Goal: Information Seeking & Learning: Learn about a topic

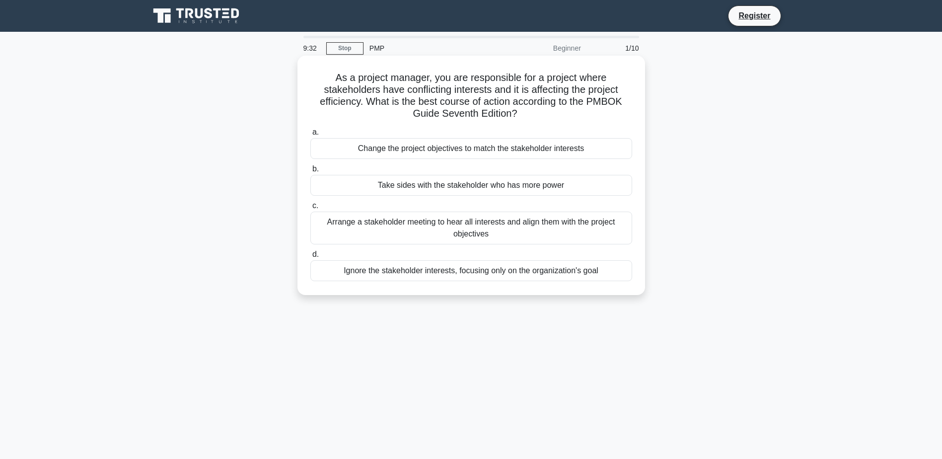
click at [542, 226] on div "Arrange a stakeholder meeting to hear all interests and align them with the pro…" at bounding box center [471, 228] width 322 height 33
click at [310, 209] on input "c. Arrange a stakeholder meeting to hear all interests and align them with the …" at bounding box center [310, 206] width 0 height 6
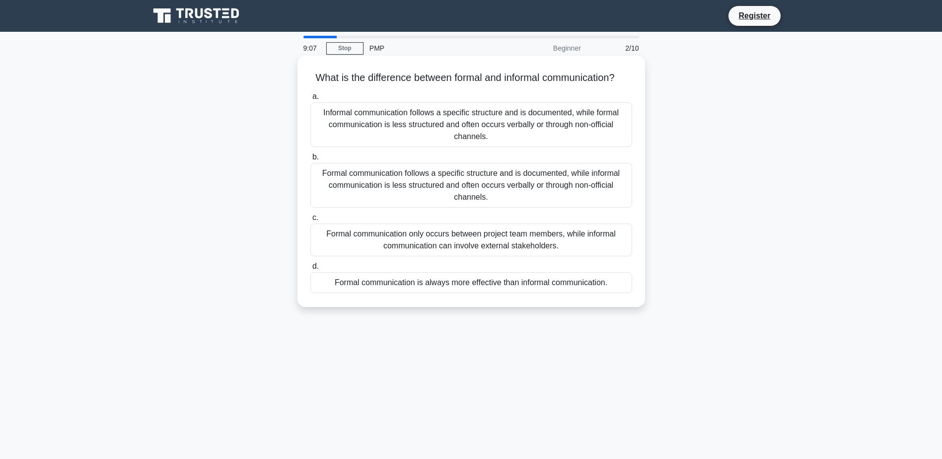
click at [456, 205] on div "Formal communication follows a specific structure and is documented, while info…" at bounding box center [471, 185] width 322 height 45
click at [310, 160] on input "b. Formal communication follows a specific structure and is documented, while i…" at bounding box center [310, 157] width 0 height 6
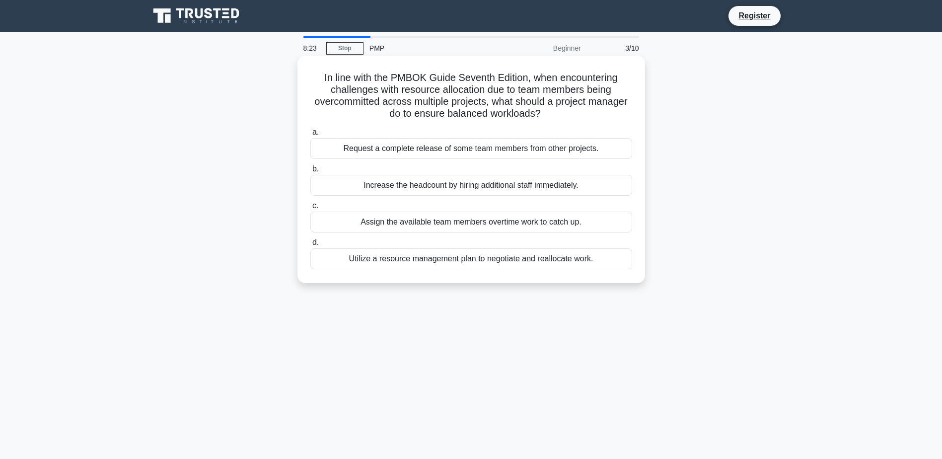
click at [468, 264] on div "Utilize a resource management plan to negotiate and reallocate work." at bounding box center [471, 258] width 322 height 21
click at [310, 246] on input "d. Utilize a resource management plan to negotiate and reallocate work." at bounding box center [310, 242] width 0 height 6
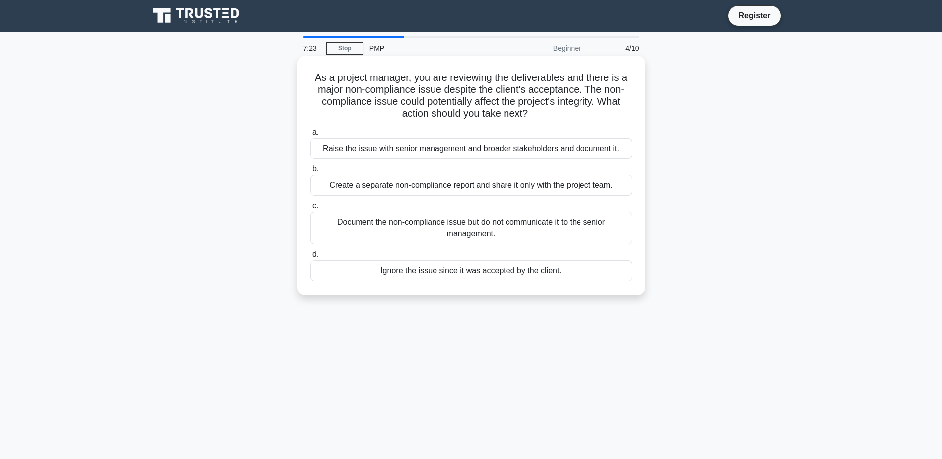
click at [402, 148] on div "Raise the issue with senior management and broader stakeholders and document it." at bounding box center [471, 148] width 322 height 21
click at [310, 136] on input "a. Raise the issue with senior management and broader stakeholders and document…" at bounding box center [310, 132] width 0 height 6
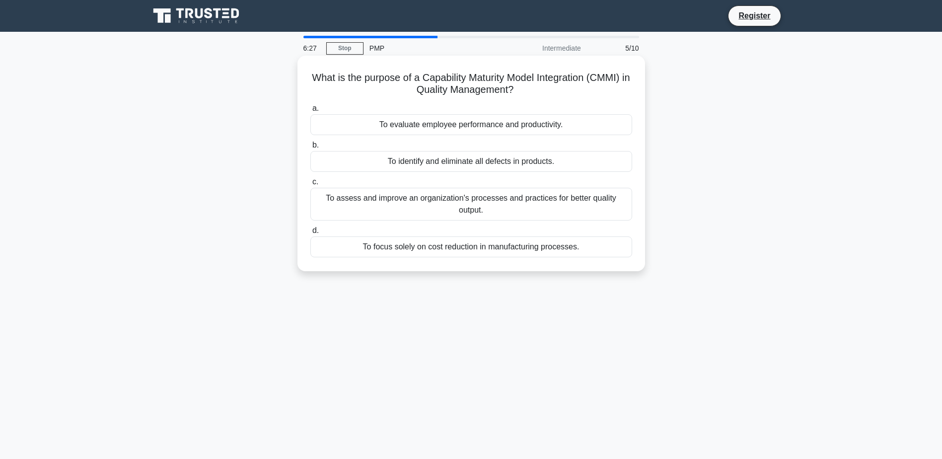
click at [484, 212] on div "To assess and improve an organization's processes and practices for better qual…" at bounding box center [471, 204] width 322 height 33
click at [310, 185] on input "c. To assess and improve an organization's processes and practices for better q…" at bounding box center [310, 182] width 0 height 6
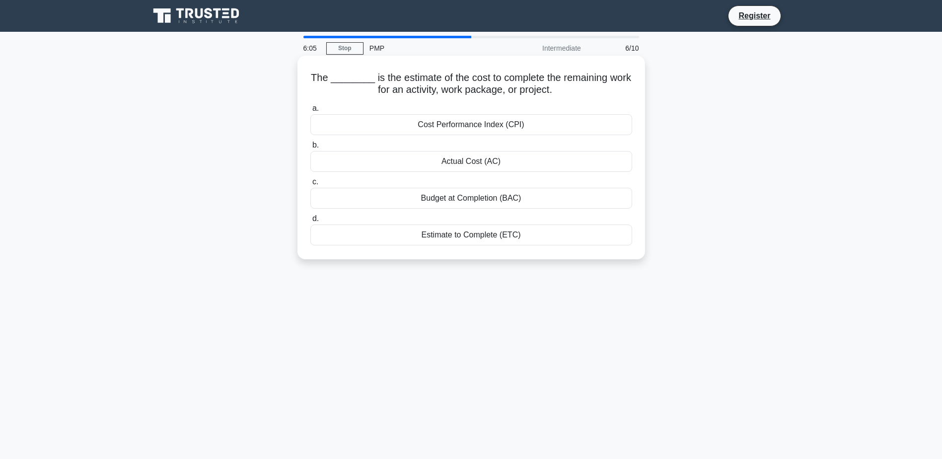
click at [465, 238] on div "Estimate to Complete (ETC)" at bounding box center [471, 235] width 322 height 21
click at [310, 222] on input "d. Estimate to Complete (ETC)" at bounding box center [310, 219] width 0 height 6
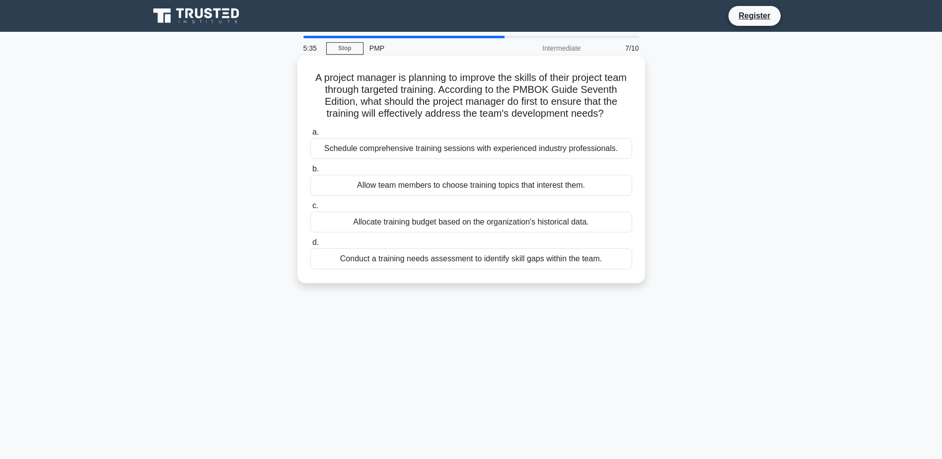
click at [553, 269] on div "Conduct a training needs assessment to identify skill gaps within the team." at bounding box center [471, 258] width 322 height 21
click at [310, 246] on input "d. Conduct a training needs assessment to identify skill gaps within the team." at bounding box center [310, 242] width 0 height 6
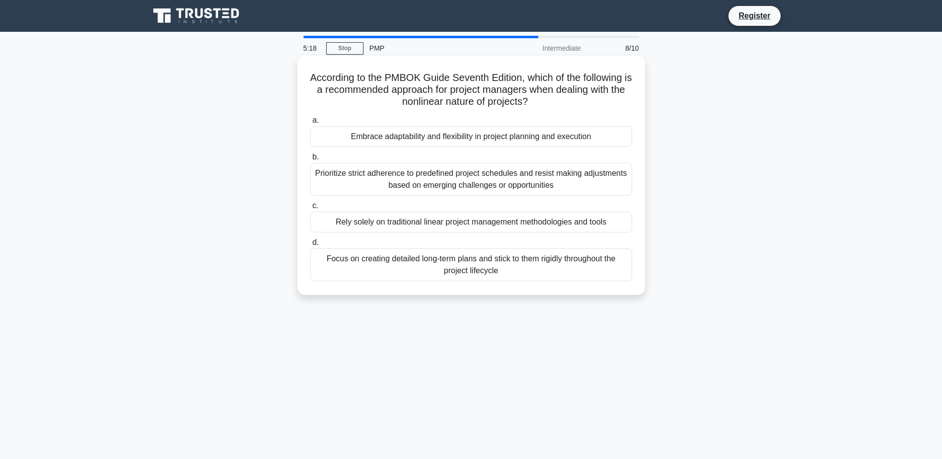
drag, startPoint x: 391, startPoint y: 101, endPoint x: 547, endPoint y: 102, distance: 156.5
click at [547, 102] on h5 "According to the PMBOK Guide Seventh Edition, which of the following is a recom…" at bounding box center [471, 90] width 324 height 37
drag, startPoint x: 547, startPoint y: 102, endPoint x: 521, endPoint y: 102, distance: 26.8
copy h5 "the nonlinear nature of projects?"
click at [466, 141] on div "Embrace adaptability and flexibility in project planning and execution" at bounding box center [471, 136] width 322 height 21
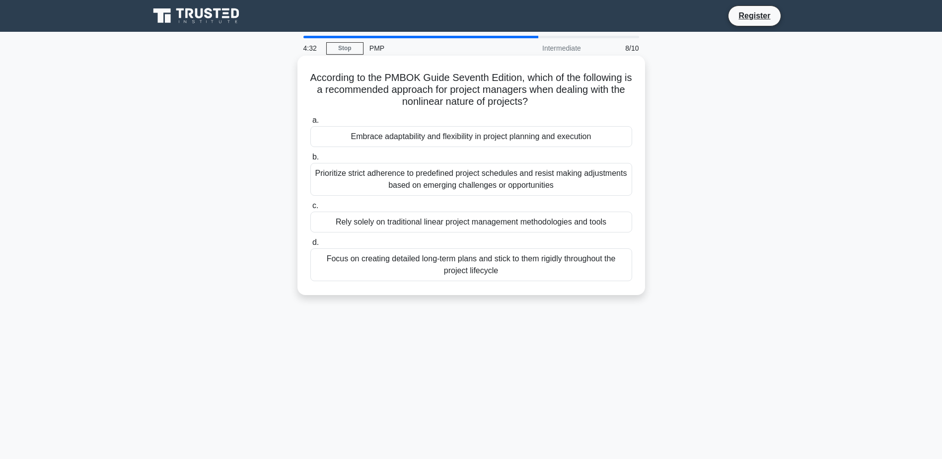
click at [310, 124] on input "a. Embrace adaptability and flexibility in project planning and execution" at bounding box center [310, 120] width 0 height 6
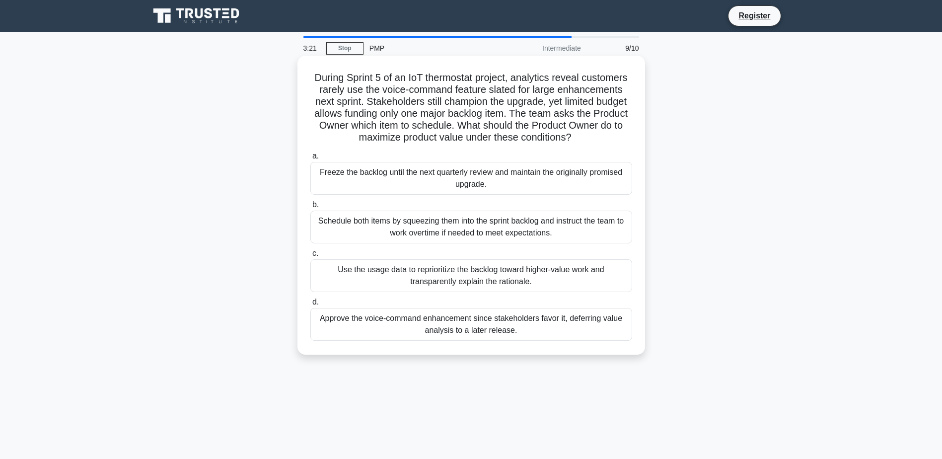
click at [461, 280] on div "Use the usage data to reprioritize the backlog toward higher-value work and tra…" at bounding box center [471, 275] width 322 height 33
click at [310, 257] on input "c. Use the usage data to reprioritize the backlog toward higher-value work and …" at bounding box center [310, 253] width 0 height 6
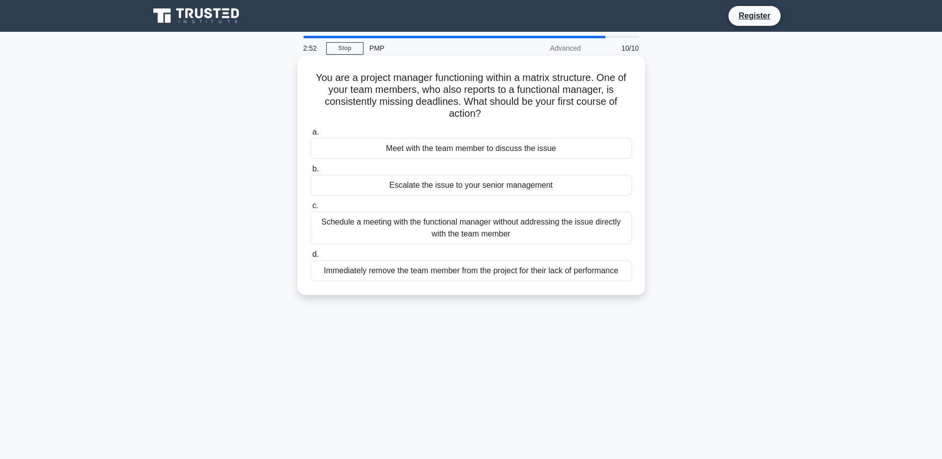
click at [493, 153] on div "Meet with the team member to discuss the issue" at bounding box center [471, 148] width 322 height 21
click at [310, 136] on input "a. Meet with the team member to discuss the issue" at bounding box center [310, 132] width 0 height 6
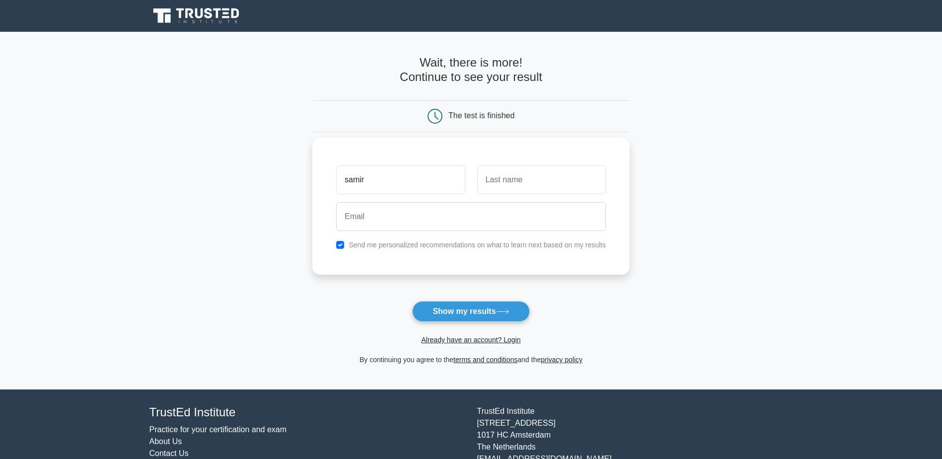
type input "samir"
click at [563, 179] on input "text" at bounding box center [541, 179] width 129 height 29
type input "ziadi"
click at [475, 224] on input "email" at bounding box center [471, 216] width 270 height 29
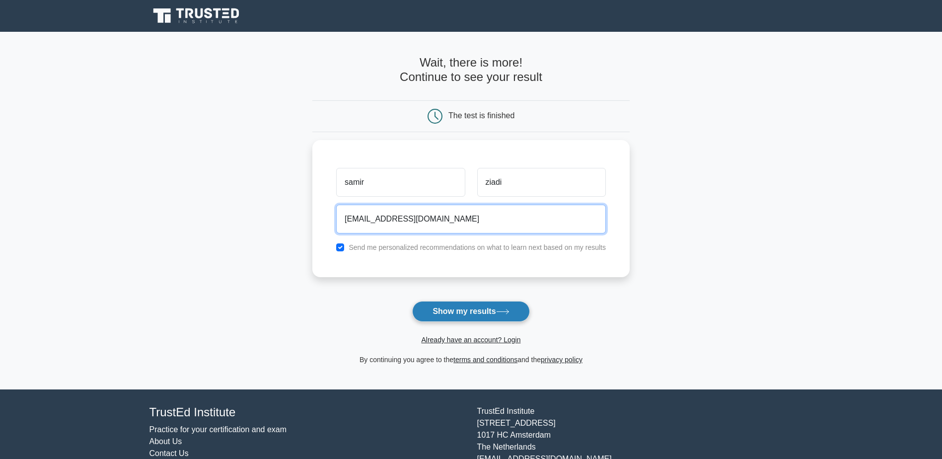
type input "[EMAIL_ADDRESS][DOMAIN_NAME]"
click at [480, 309] on button "Show my results" at bounding box center [470, 311] width 117 height 21
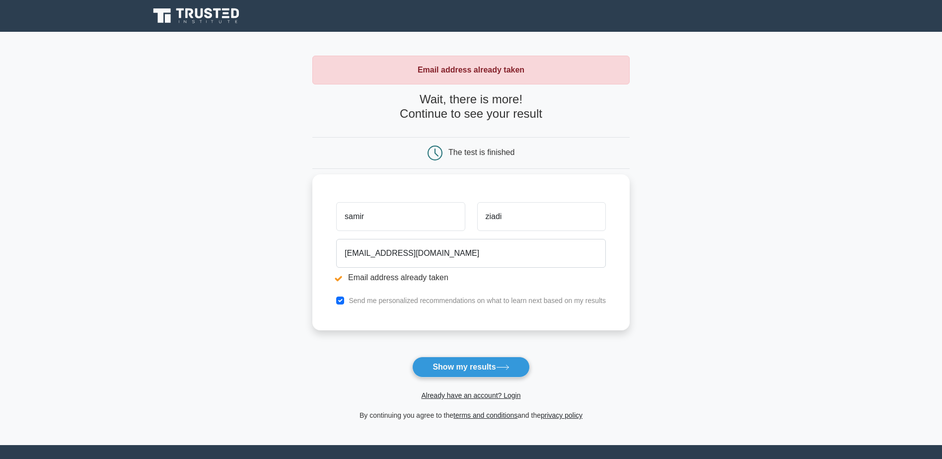
drag, startPoint x: 348, startPoint y: 217, endPoint x: 319, endPoint y: 220, distance: 29.5
click at [319, 220] on div "samir ziadi ziadi.samir@gmail.com Email address already taken Send me personali…" at bounding box center [470, 252] width 317 height 156
type input "Samir"
click at [744, 226] on main "Email address already taken Wait, there is more! Continue to see your result Th…" at bounding box center [471, 238] width 942 height 413
drag, startPoint x: 488, startPoint y: 218, endPoint x: 472, endPoint y: 218, distance: 15.9
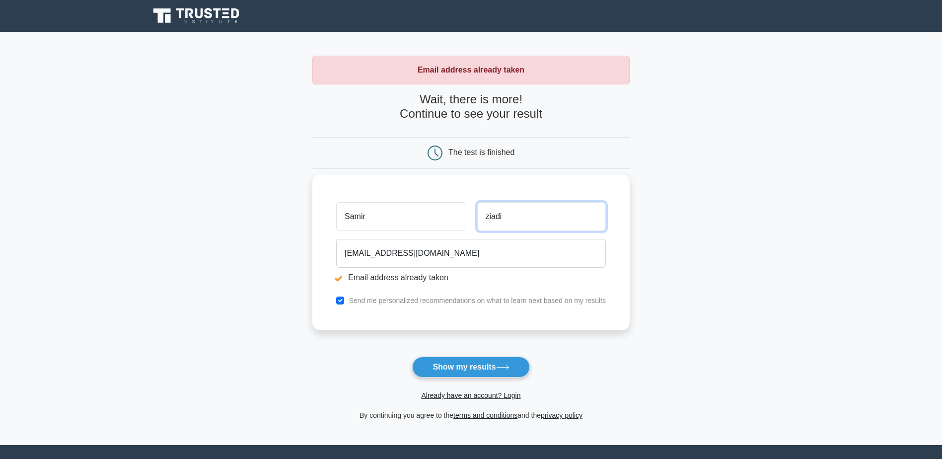
click at [472, 218] on div "ziadi" at bounding box center [541, 216] width 141 height 37
type input "Ziadi"
click at [741, 269] on main "Email address already taken Wait, there is more! Continue to see your result Th…" at bounding box center [471, 238] width 942 height 413
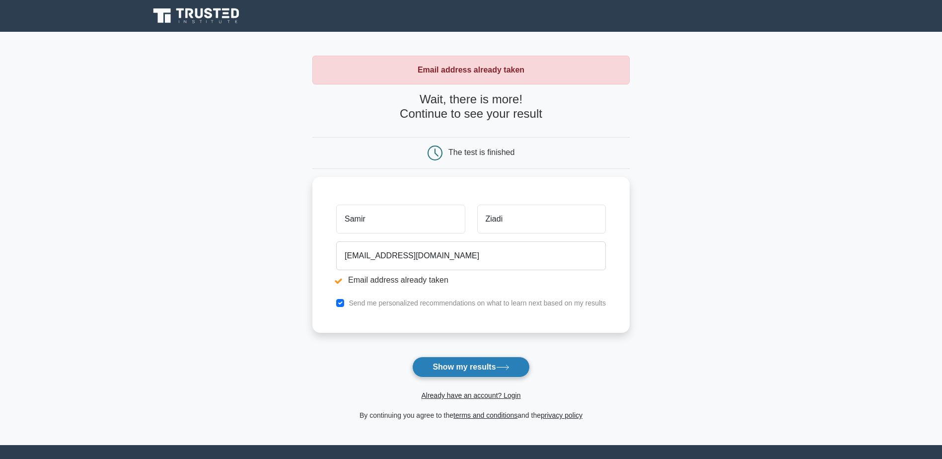
click at [494, 366] on button "Show my results" at bounding box center [470, 367] width 117 height 21
click at [477, 361] on button "Show my results" at bounding box center [470, 367] width 117 height 21
click at [467, 371] on button "Show my results" at bounding box center [470, 367] width 117 height 21
click at [496, 357] on form "Wait, there is more! Continue to see your result The test is finished [PERSON_N…" at bounding box center [470, 256] width 317 height 329
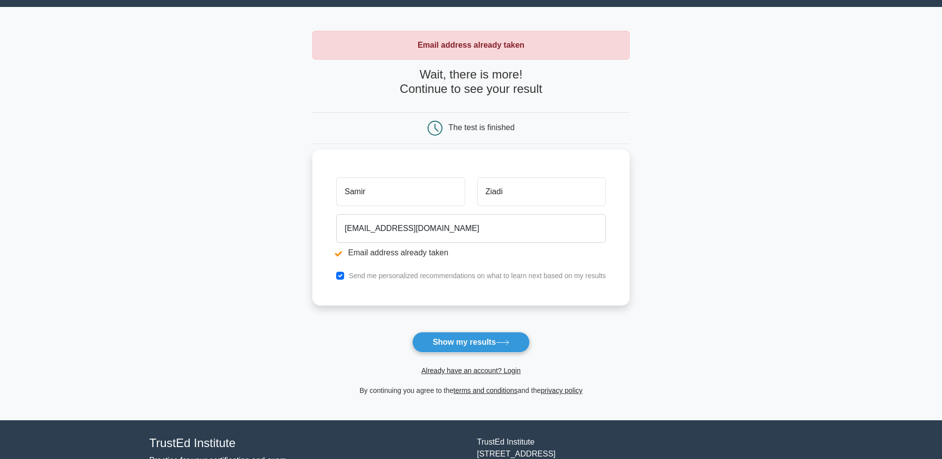
scroll to position [50, 0]
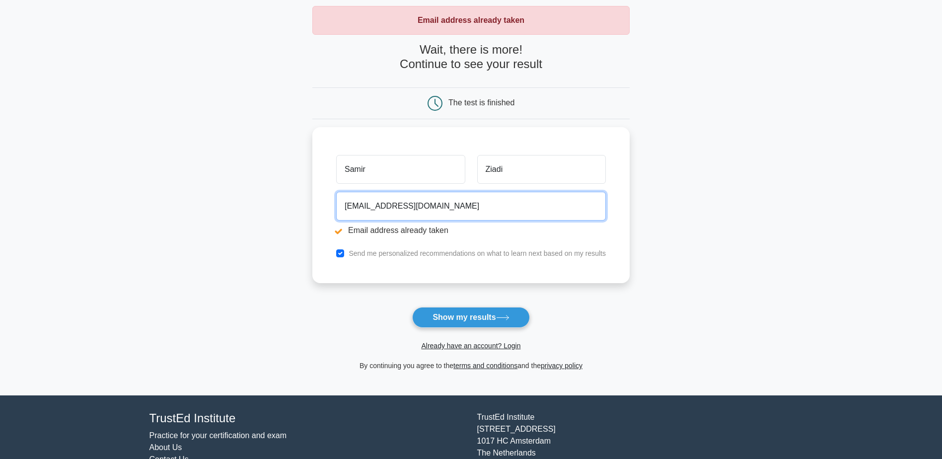
drag, startPoint x: 434, startPoint y: 202, endPoint x: 243, endPoint y: 212, distance: 191.0
click at [243, 212] on main "Email address already taken Wait, there is more! Continue to see your result Th…" at bounding box center [471, 188] width 942 height 413
type input "s"
type input "[EMAIL_ADDRESS][DOMAIN_NAME]"
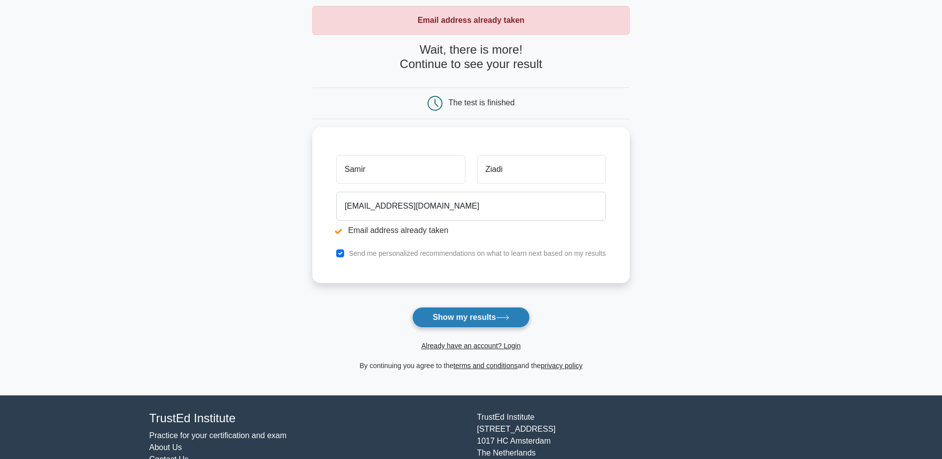
click at [471, 319] on button "Show my results" at bounding box center [470, 317] width 117 height 21
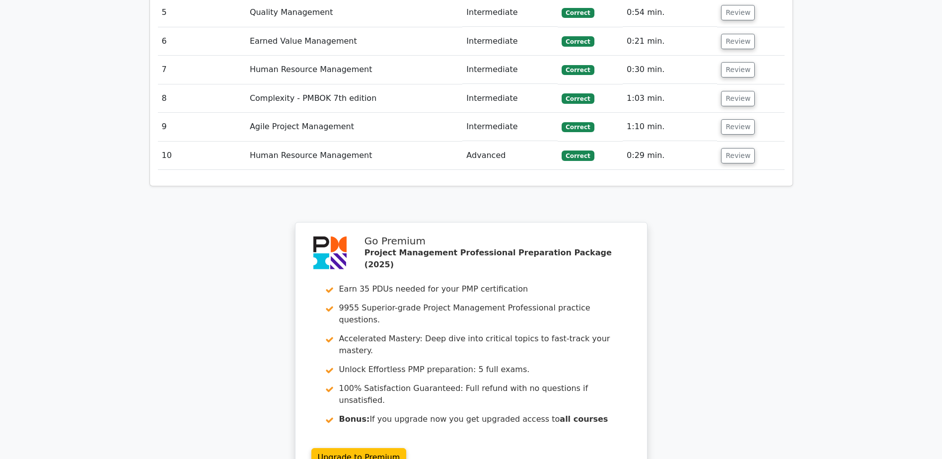
scroll to position [1576, 0]
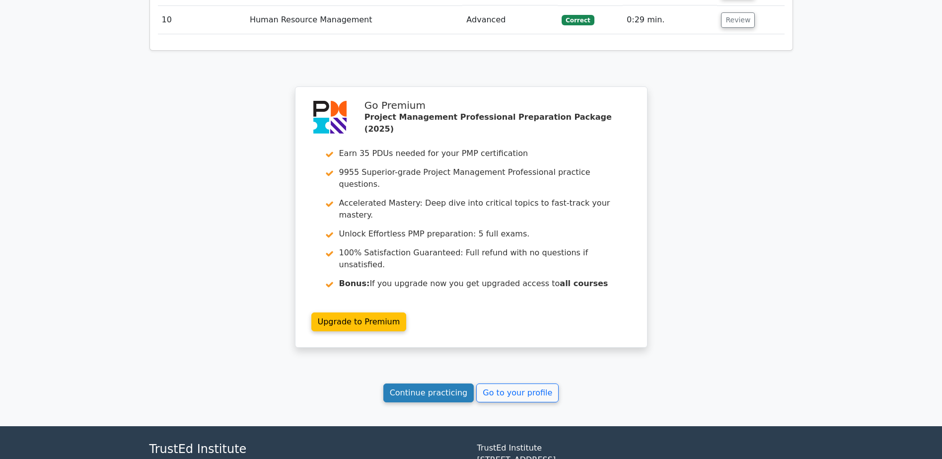
click at [446, 383] on link "Continue practicing" at bounding box center [428, 392] width 91 height 19
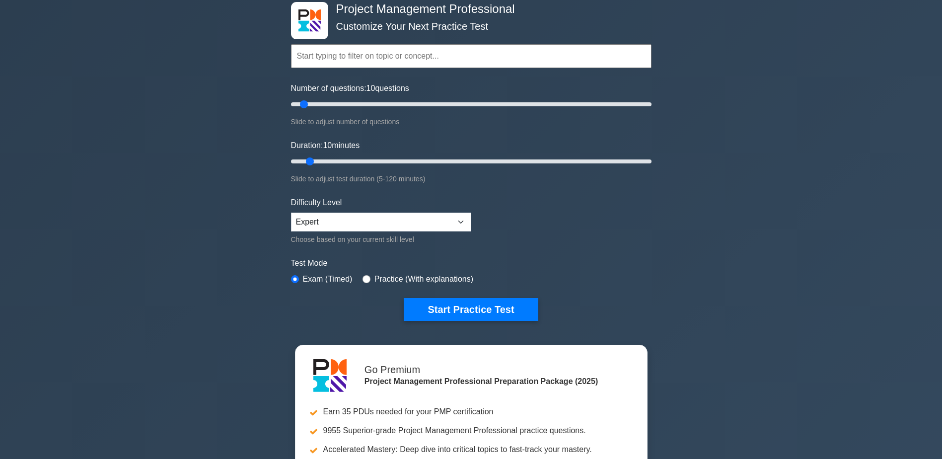
scroll to position [50, 0]
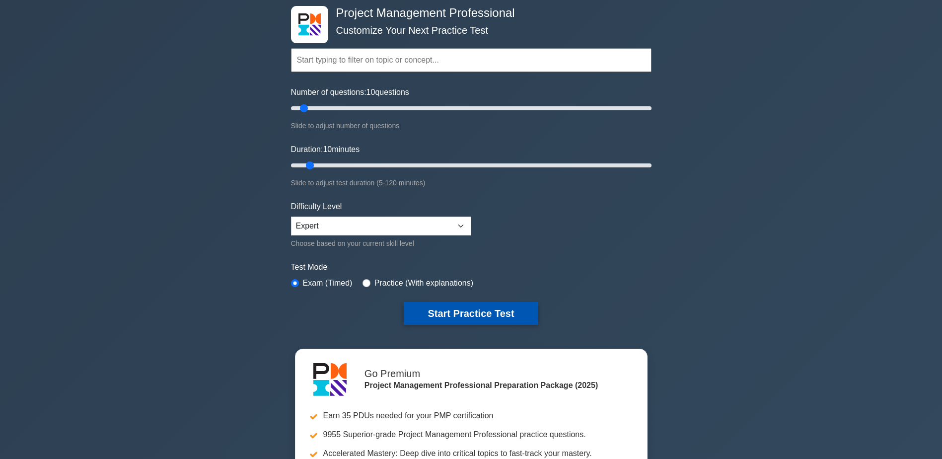
click at [487, 315] on button "Start Practice Test" at bounding box center [471, 313] width 134 height 23
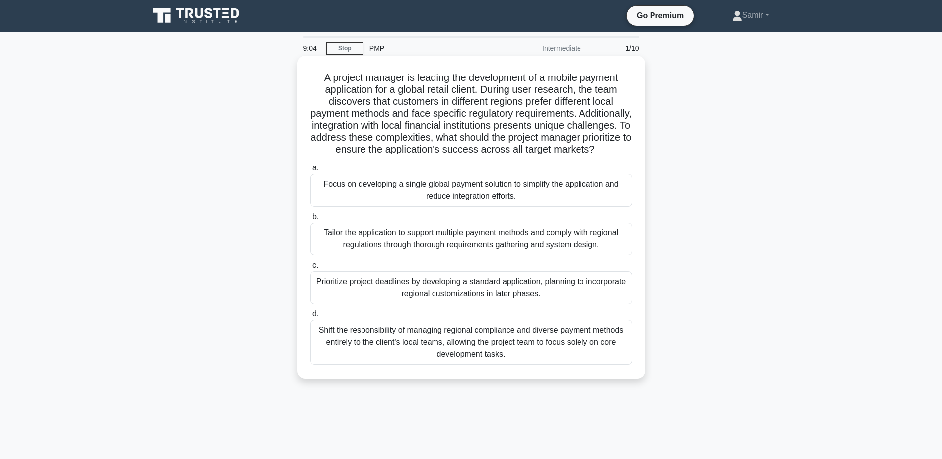
click at [416, 250] on div "Tailor the application to support multiple payment methods and comply with regi…" at bounding box center [471, 239] width 322 height 33
click at [310, 220] on input "b. Tailor the application to support multiple payment methods and comply with r…" at bounding box center [310, 217] width 0 height 6
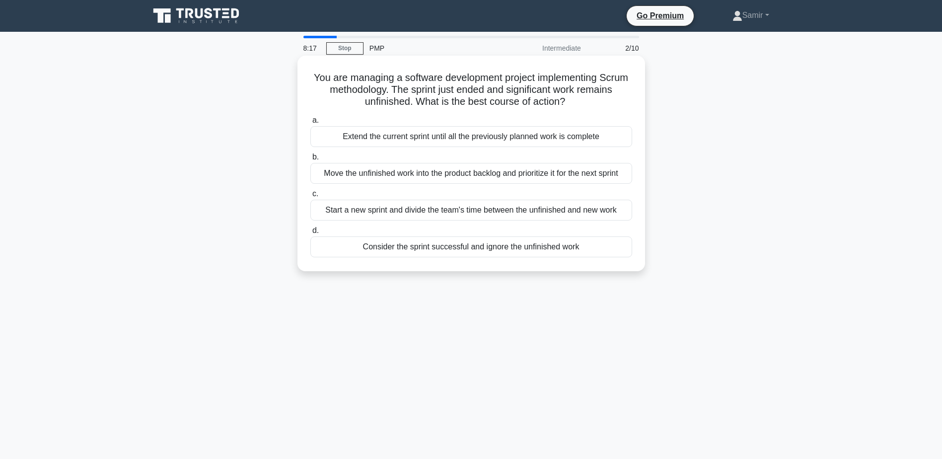
click at [410, 171] on div "Move the unfinished work into the product backlog and prioritize it for the nex…" at bounding box center [471, 173] width 322 height 21
click at [310, 160] on input "b. Move the unfinished work into the product backlog and prioritize it for the …" at bounding box center [310, 157] width 0 height 6
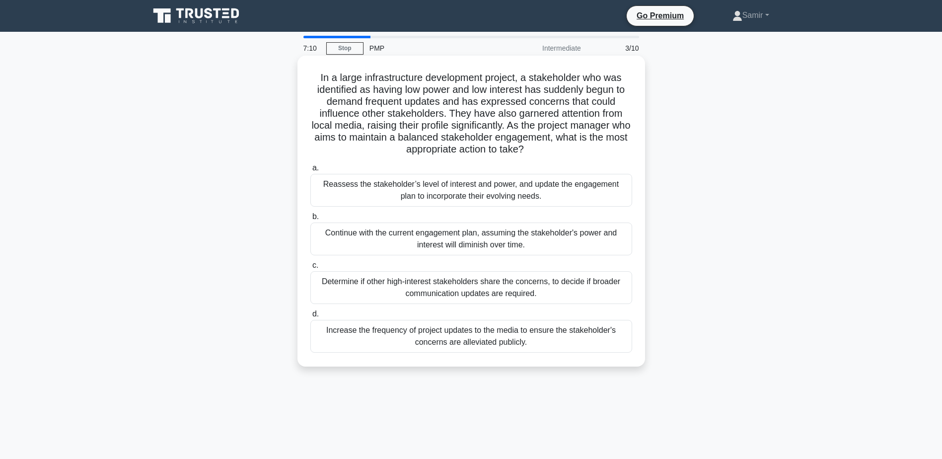
click at [435, 193] on div "Reassess the stakeholder’s level of interest and power, and update the engageme…" at bounding box center [471, 190] width 322 height 33
click at [310, 171] on input "a. Reassess the stakeholder’s level of interest and power, and update the engag…" at bounding box center [310, 168] width 0 height 6
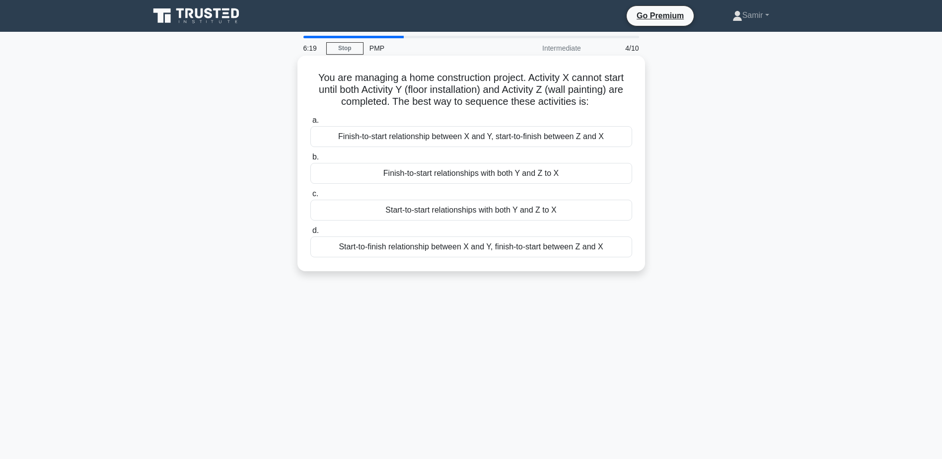
click at [458, 176] on div "Finish-to-start relationships with both Y and Z to X" at bounding box center [471, 173] width 322 height 21
click at [310, 160] on input "b. Finish-to-start relationships with both Y and Z to X" at bounding box center [310, 157] width 0 height 6
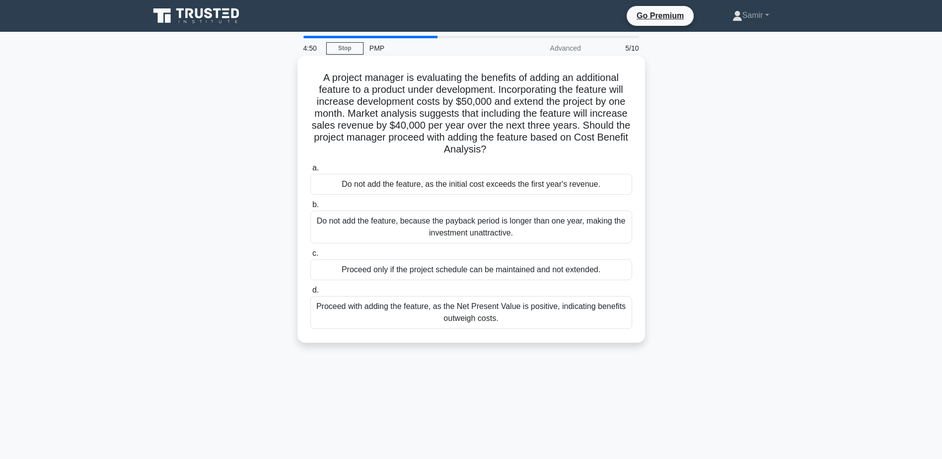
click at [431, 187] on div "Do not add the feature, as the initial cost exceeds the first year's revenue." at bounding box center [471, 184] width 322 height 21
click at [310, 171] on input "a. Do not add the feature, as the initial cost exceeds the first year's revenue." at bounding box center [310, 168] width 0 height 6
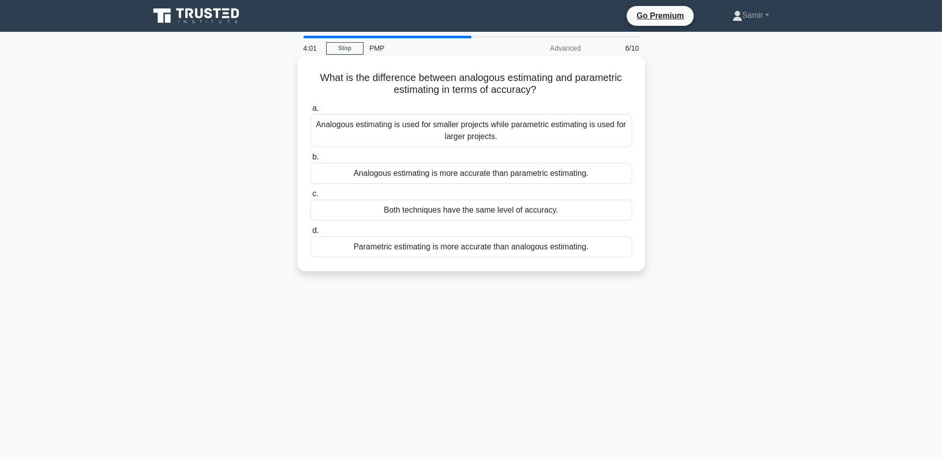
click at [491, 246] on div "Parametric estimating is more accurate than analogous estimating." at bounding box center [471, 246] width 322 height 21
click at [310, 234] on input "d. Parametric estimating is more accurate than analogous estimating." at bounding box center [310, 231] width 0 height 6
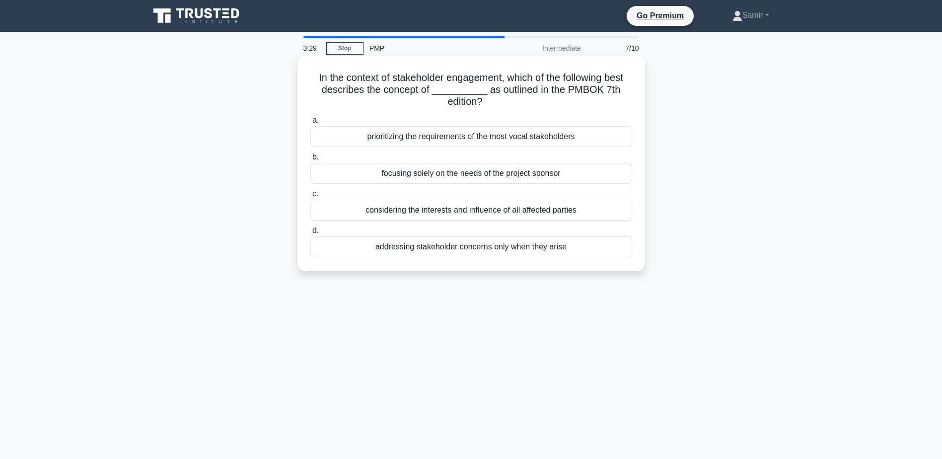
click at [472, 211] on div "considering the interests and influence of all affected parties" at bounding box center [471, 210] width 322 height 21
click at [310, 197] on input "c. considering the interests and influence of all affected parties" at bounding box center [310, 194] width 0 height 6
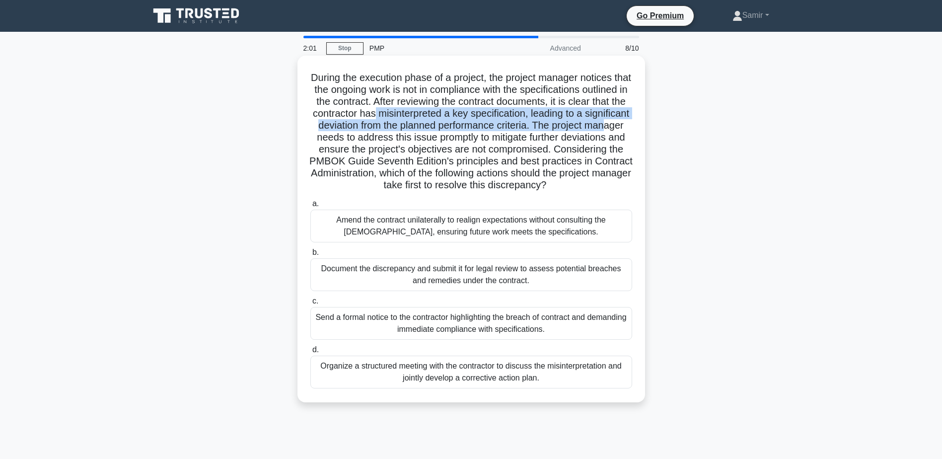
drag, startPoint x: 436, startPoint y: 112, endPoint x: 379, endPoint y: 143, distance: 65.1
click at [379, 143] on h5 "During the execution phase of a project, the project manager notices that the o…" at bounding box center [471, 132] width 324 height 120
drag, startPoint x: 379, startPoint y: 143, endPoint x: 391, endPoint y: 150, distance: 14.0
click at [391, 150] on h5 "During the execution phase of a project, the project manager notices that the o…" at bounding box center [471, 132] width 324 height 120
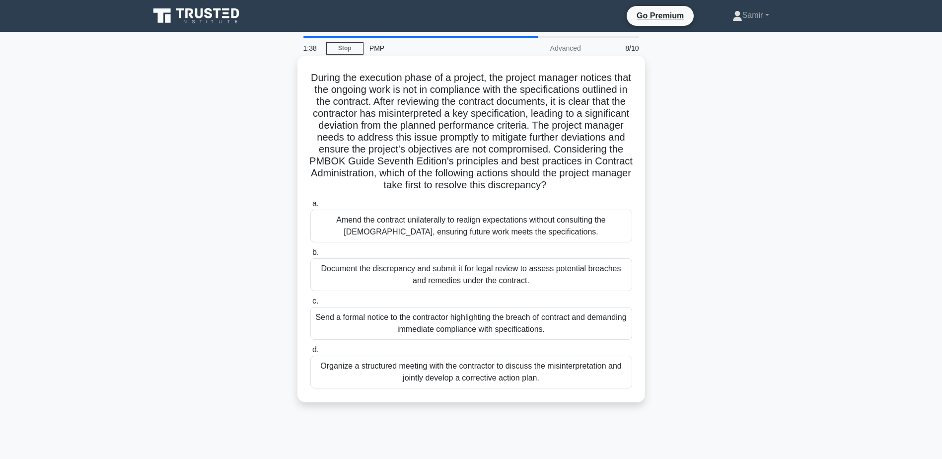
drag, startPoint x: 325, startPoint y: 140, endPoint x: 622, endPoint y: 193, distance: 301.4
click at [622, 192] on h5 "During the execution phase of a project, the project manager notices that the o…" at bounding box center [471, 132] width 324 height 120
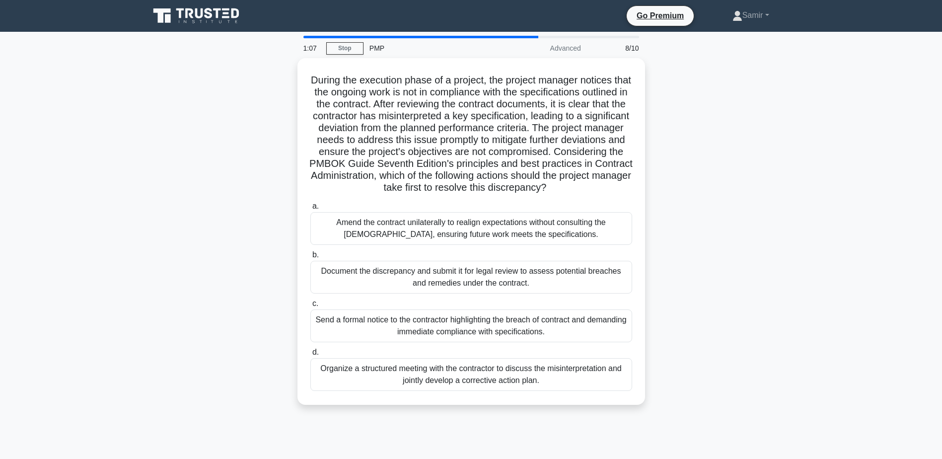
click at [770, 288] on div "During the execution phase of a project, the project manager notices that the o…" at bounding box center [472, 237] width 656 height 359
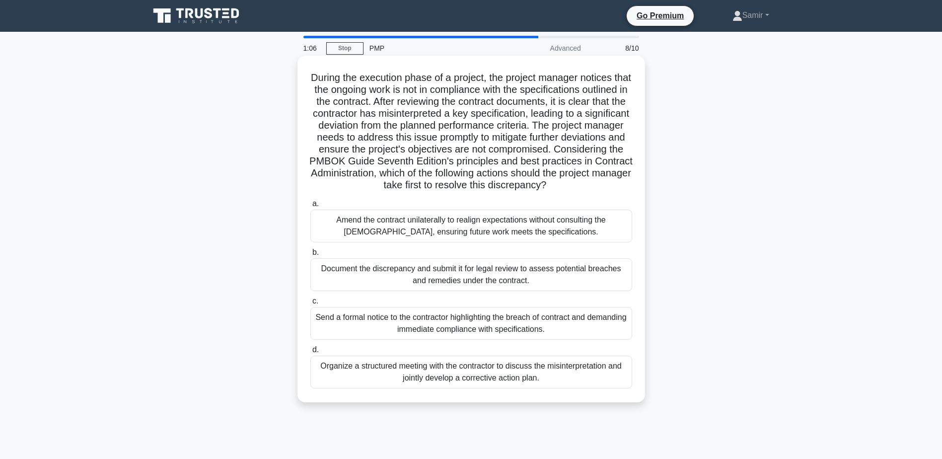
scroll to position [50, 0]
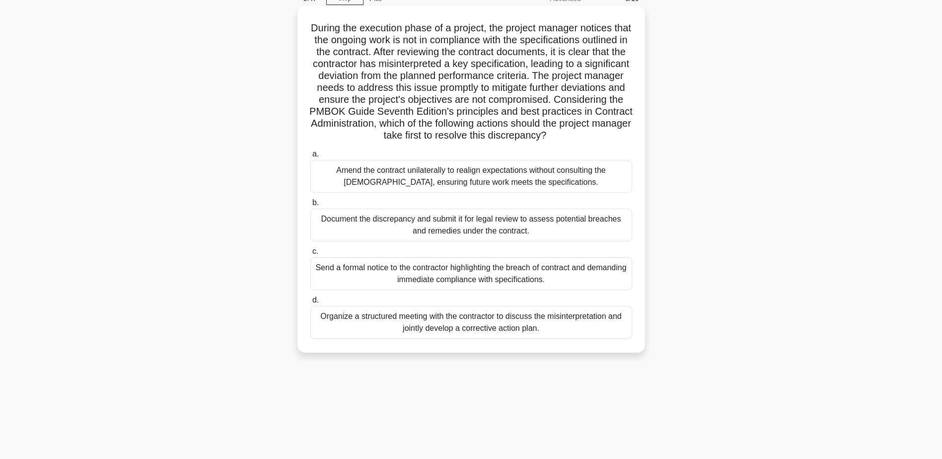
click at [580, 322] on div "Organize a structured meeting with the contractor to discuss the misinterpretat…" at bounding box center [471, 322] width 322 height 33
click at [310, 304] on input "d. Organize a structured meeting with the contractor to discuss the misinterpre…" at bounding box center [310, 300] width 0 height 6
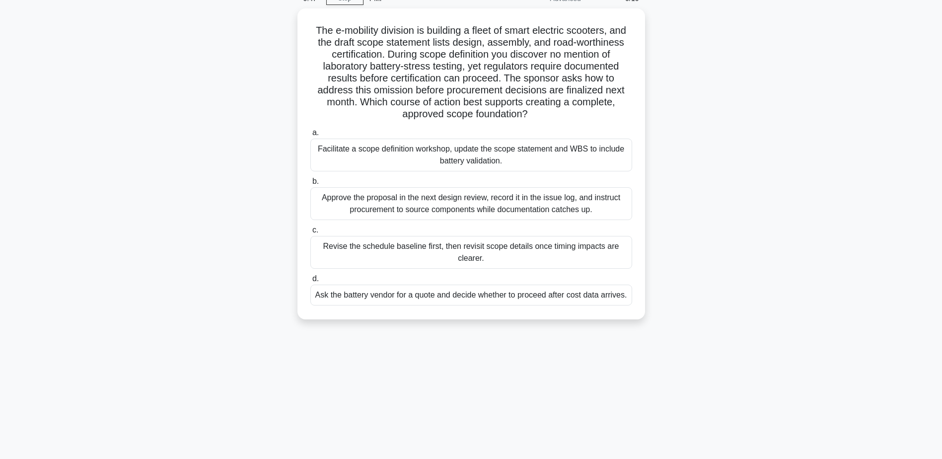
scroll to position [0, 0]
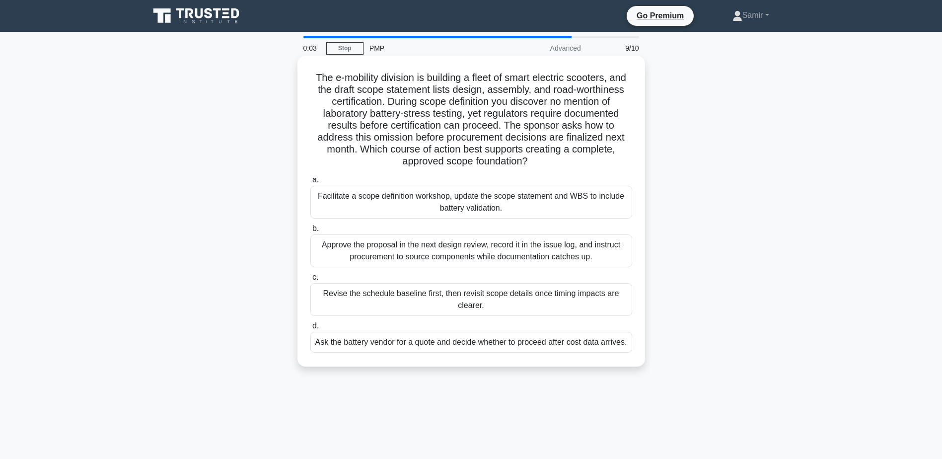
click at [502, 301] on div "Revise the schedule baseline first, then revisit scope details once timing impa…" at bounding box center [471, 299] width 322 height 33
click at [310, 281] on input "c. Revise the schedule baseline first, then revisit scope details once timing i…" at bounding box center [310, 277] width 0 height 6
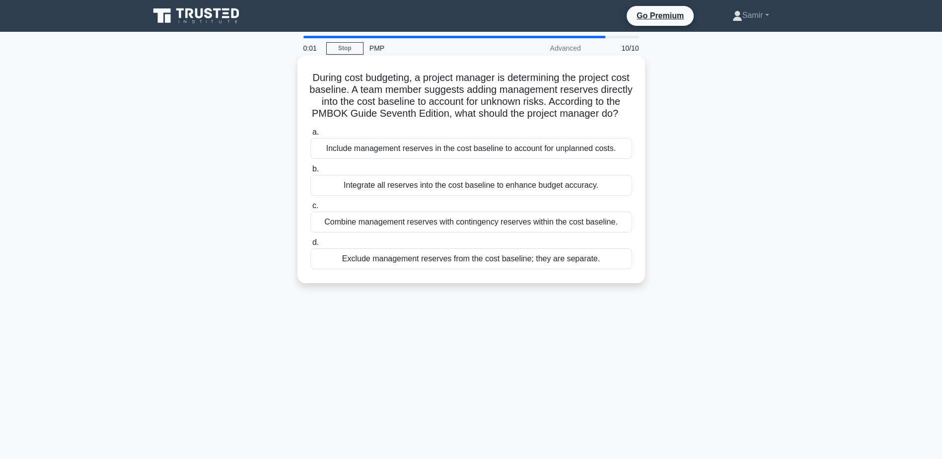
click at [448, 232] on div "Combine management reserves with contingency reserves within the cost baseline." at bounding box center [471, 222] width 322 height 21
click at [310, 209] on input "c. Combine management reserves with contingency reserves within the cost baseli…" at bounding box center [310, 206] width 0 height 6
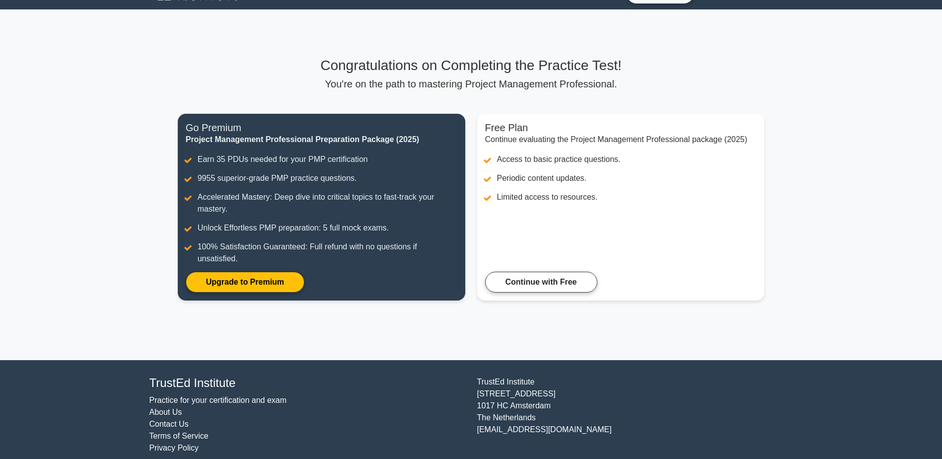
scroll to position [33, 0]
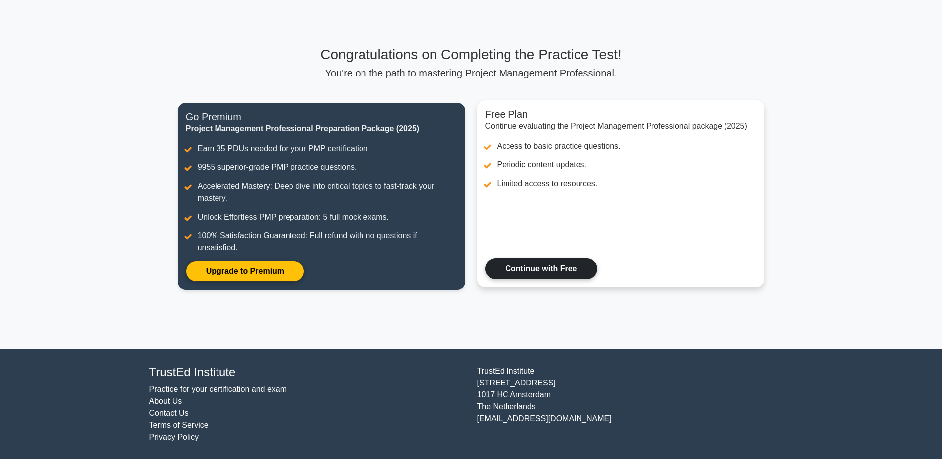
click at [563, 276] on link "Continue with Free" at bounding box center [541, 268] width 112 height 21
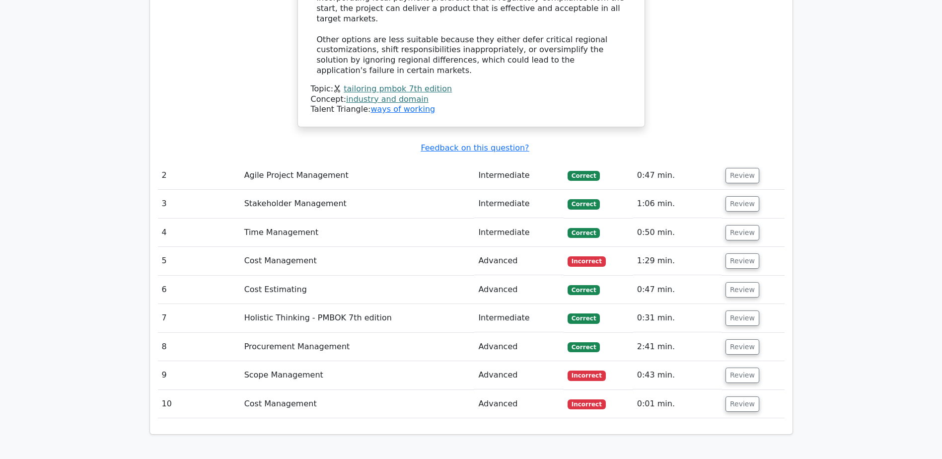
scroll to position [1341, 0]
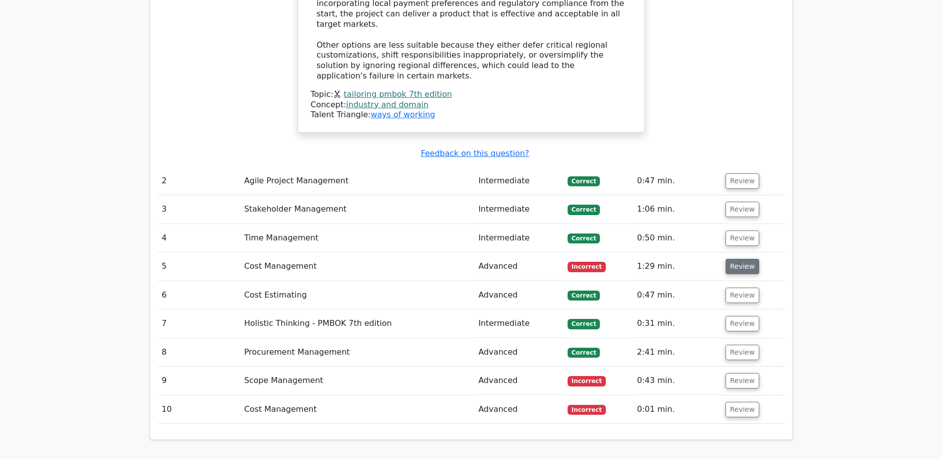
click at [750, 259] on button "Review" at bounding box center [743, 266] width 34 height 15
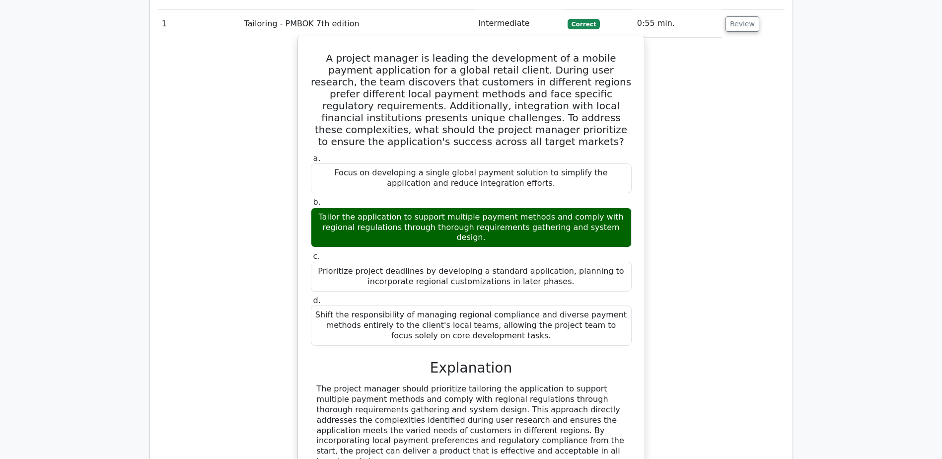
scroll to position [894, 0]
